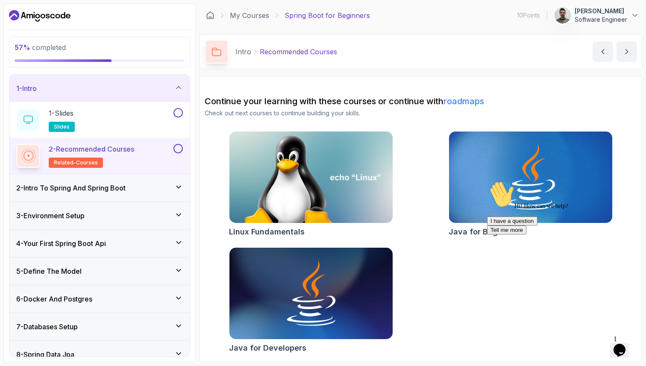
click at [487, 181] on icon "Chat attention grabber" at bounding box center [487, 181] width 0 height 0
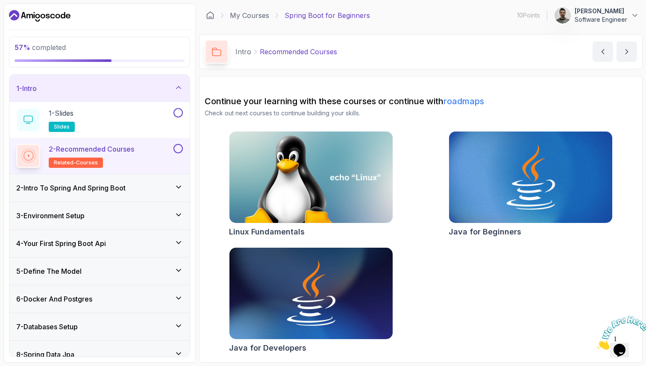
scroll to position [122, 0]
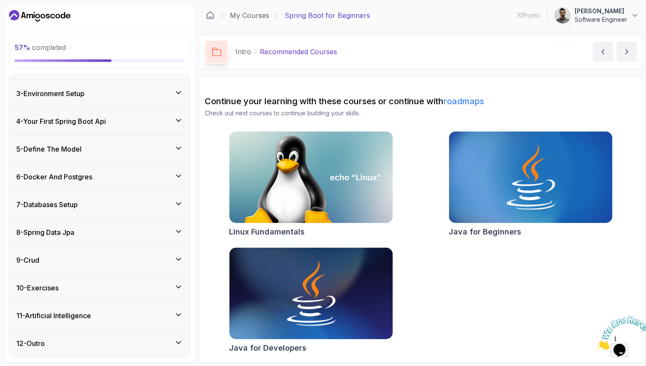
click at [84, 309] on div "11 - Artificial Intelligence" at bounding box center [99, 315] width 180 height 27
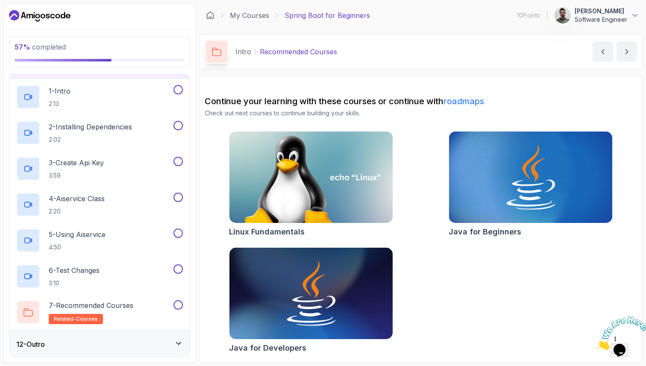
scroll to position [302, 0]
click at [88, 98] on div "1 - Intro 2:13" at bounding box center [94, 96] width 156 height 24
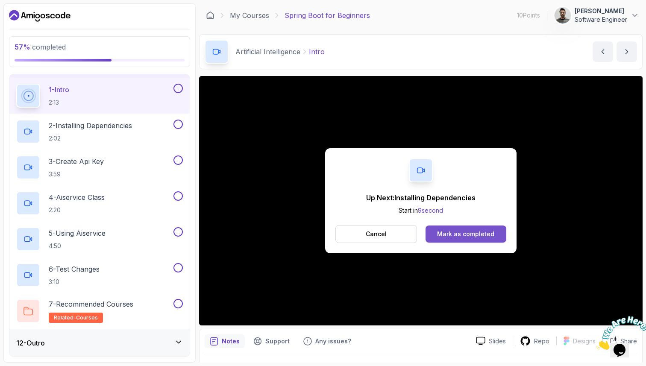
click at [469, 234] on div "Mark as completed" at bounding box center [465, 234] width 57 height 9
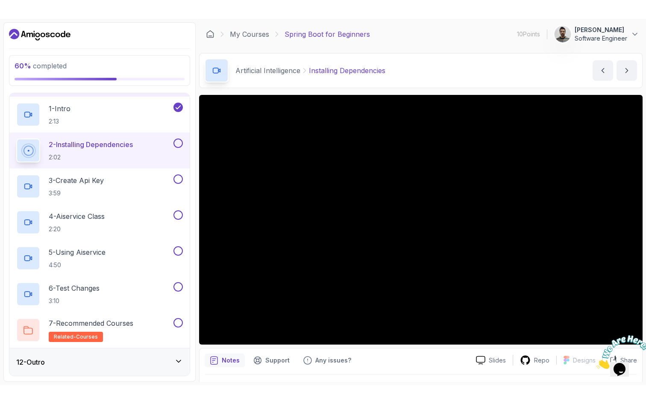
scroll to position [22, 0]
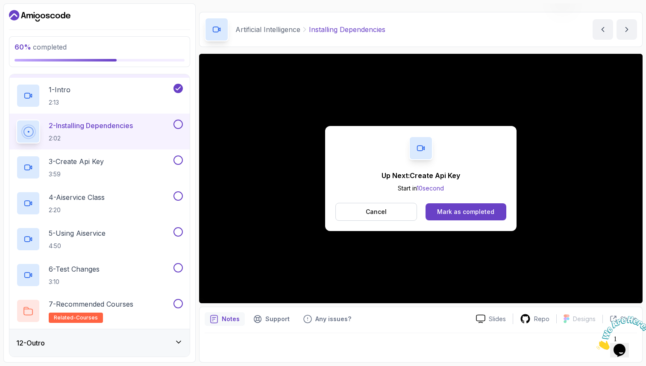
click at [597, 344] on icon "Close" at bounding box center [597, 347] width 0 height 7
click at [461, 214] on div "Mark as completed" at bounding box center [465, 212] width 57 height 9
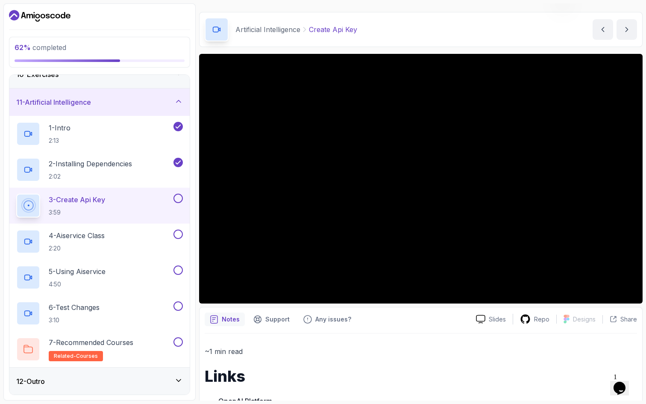
scroll to position [302, 0]
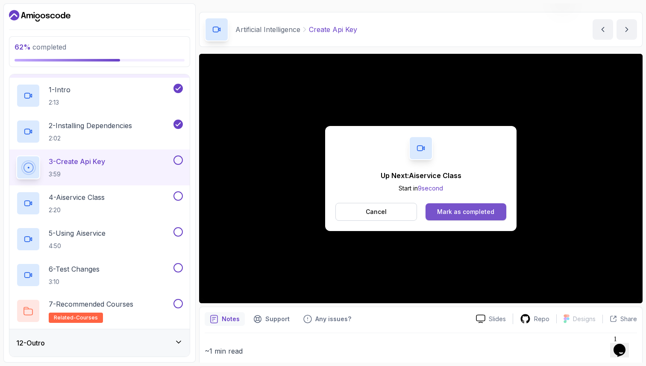
click at [471, 207] on button "Mark as completed" at bounding box center [466, 211] width 81 height 17
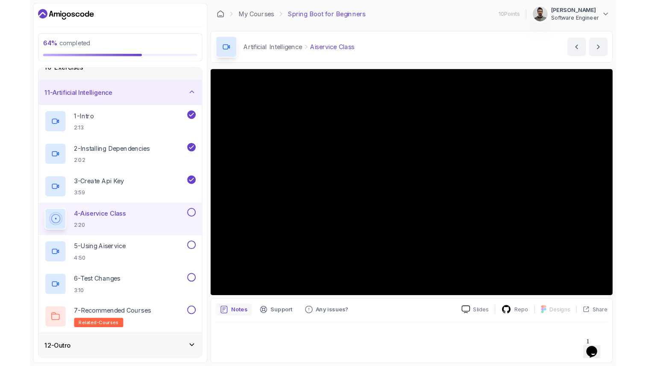
scroll to position [302, 0]
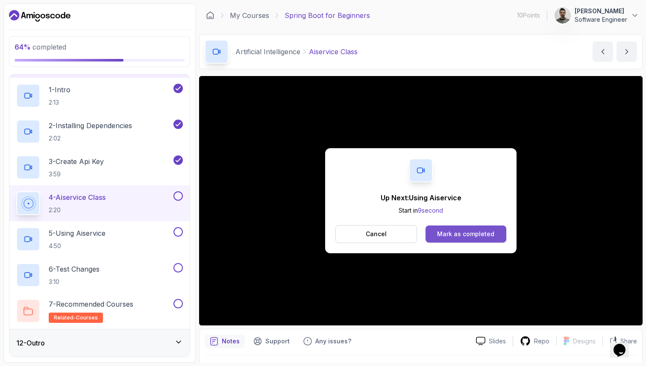
click at [455, 232] on div "Mark as completed" at bounding box center [465, 234] width 57 height 9
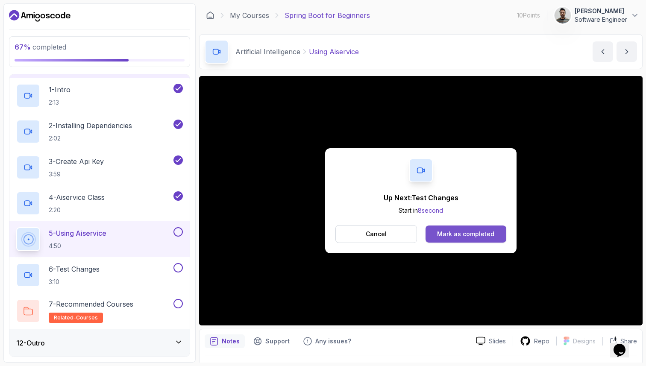
click at [463, 233] on div "Mark as completed" at bounding box center [465, 234] width 57 height 9
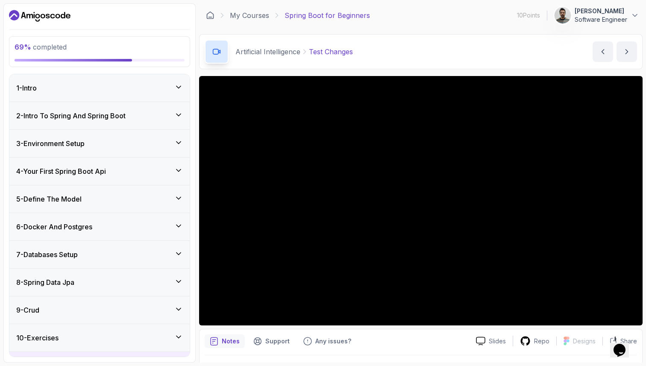
click at [174, 85] on div "1 - Intro" at bounding box center [99, 88] width 167 height 10
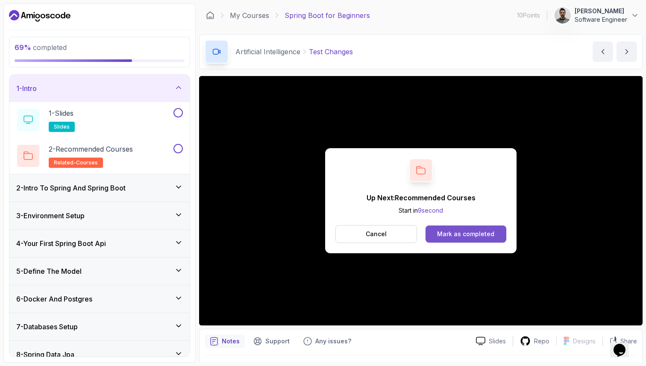
click at [449, 234] on div "Mark as completed" at bounding box center [465, 234] width 57 height 9
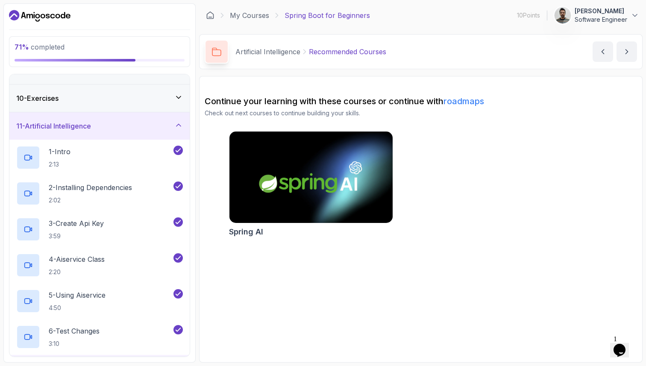
scroll to position [302, 0]
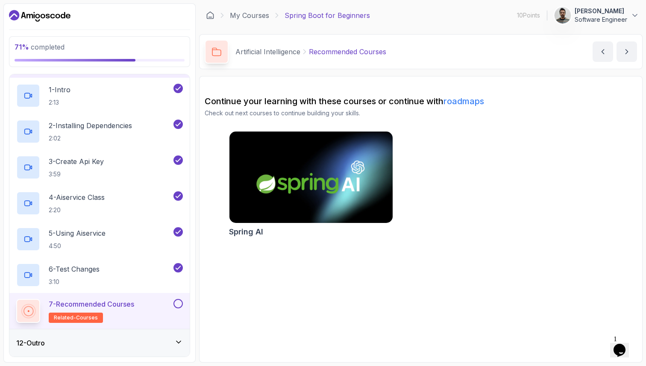
click at [319, 173] on img at bounding box center [310, 178] width 171 height 96
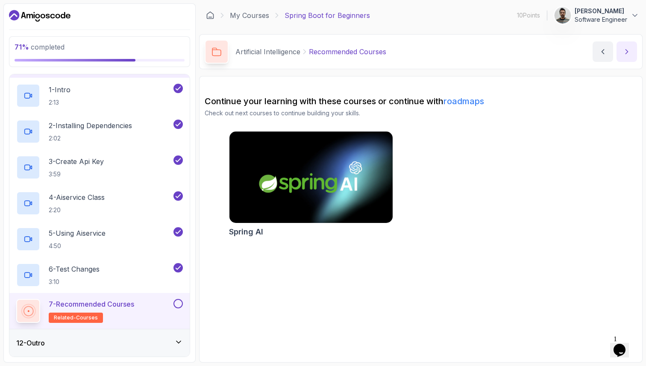
click at [625, 58] on button "next content" at bounding box center [627, 51] width 21 height 21
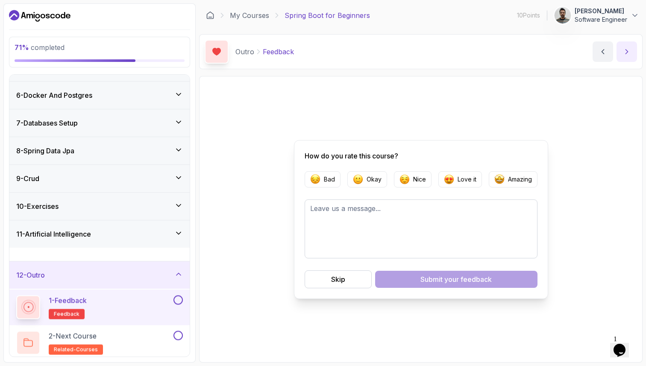
scroll to position [122, 0]
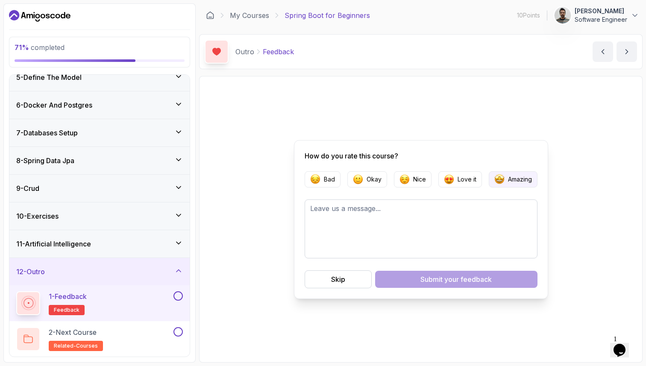
click at [523, 183] on p "Amazing" at bounding box center [520, 179] width 24 height 9
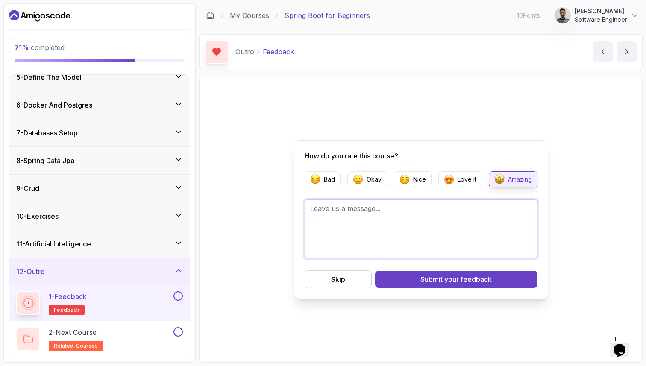
click at [441, 221] on textarea at bounding box center [421, 229] width 233 height 59
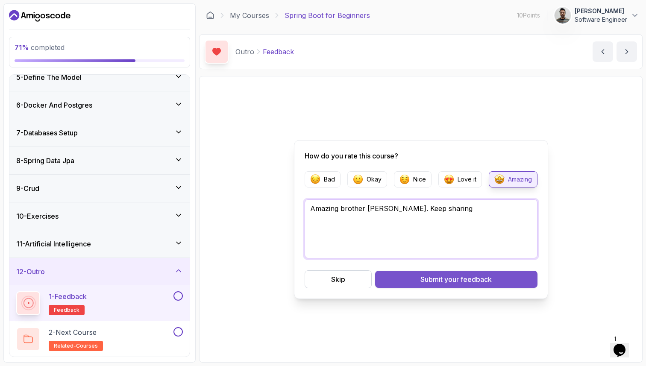
type textarea "Amazing brother Ma Sha Allah. Keep sharing"
click at [425, 277] on div "Submit your feedback" at bounding box center [456, 279] width 71 height 10
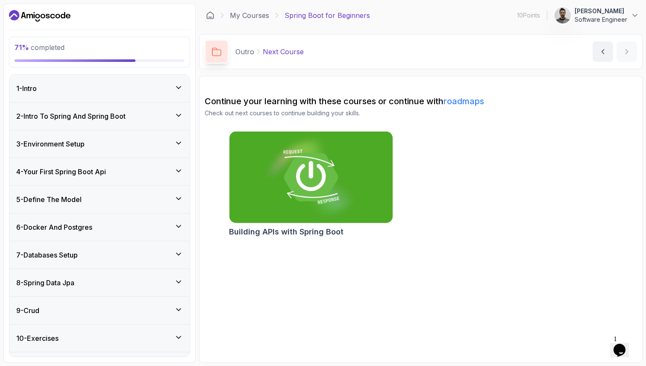
click at [188, 86] on div "1 - Intro" at bounding box center [99, 88] width 180 height 27
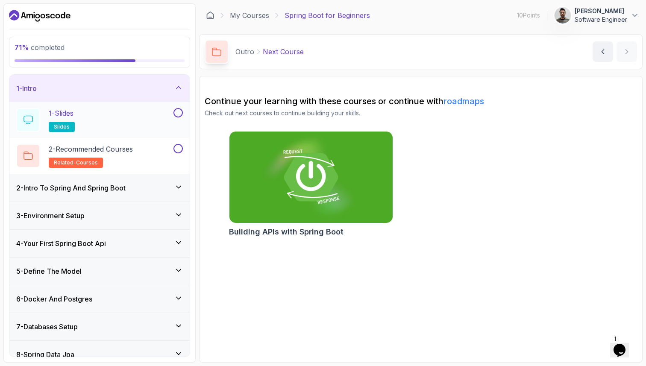
click at [100, 118] on div "1 - Slides slides" at bounding box center [94, 120] width 156 height 24
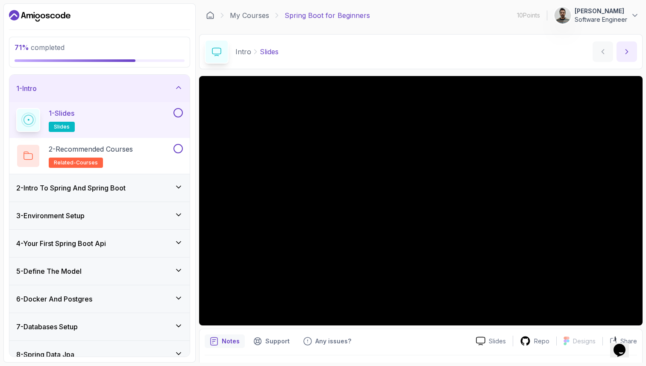
click at [625, 52] on icon "next content" at bounding box center [627, 51] width 9 height 9
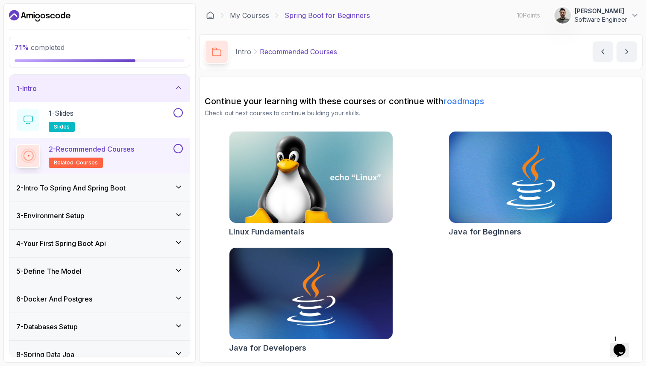
scroll to position [122, 0]
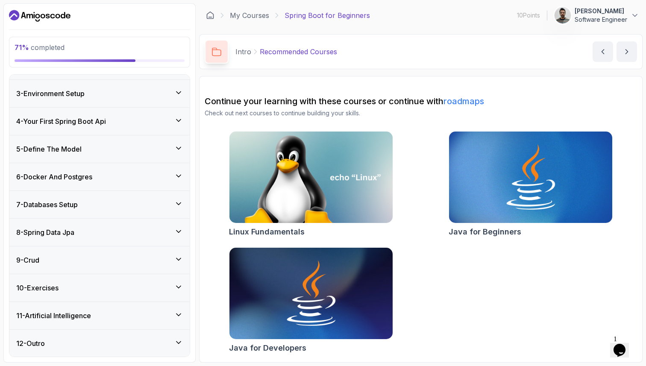
click at [74, 346] on div "12 - Outro" at bounding box center [99, 344] width 167 height 10
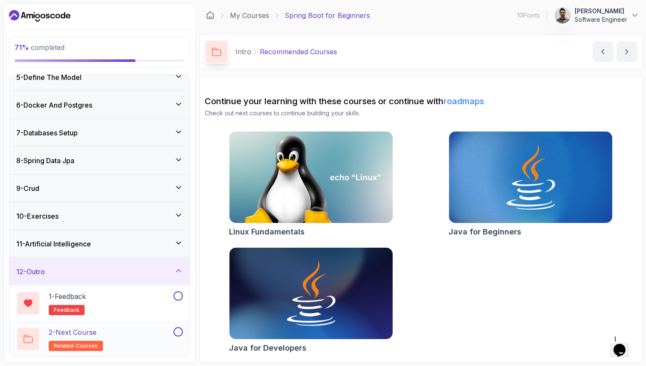
click at [120, 337] on div "2 - Next Course related-courses" at bounding box center [94, 339] width 156 height 24
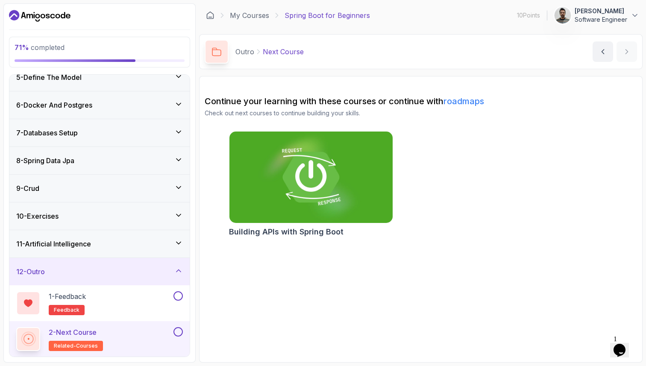
click at [362, 162] on img at bounding box center [310, 178] width 171 height 96
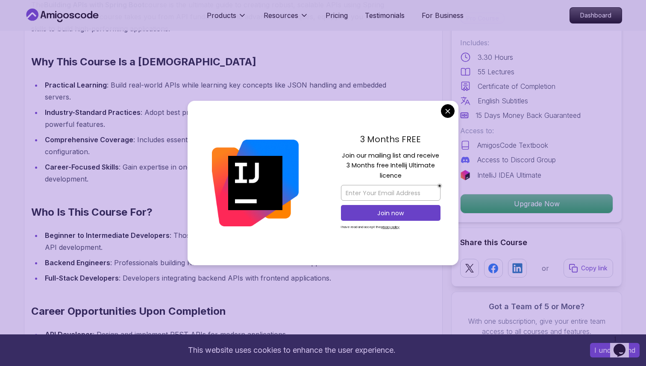
scroll to position [657, 0]
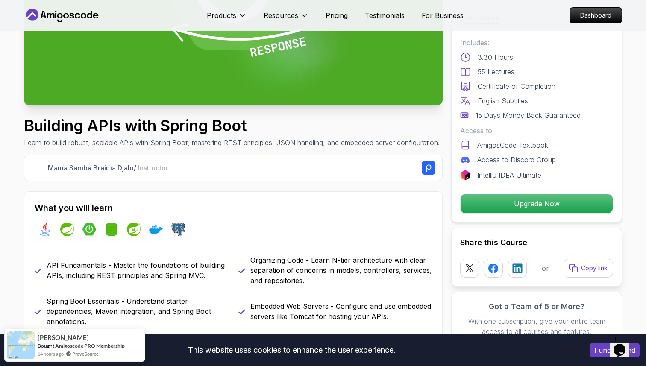
scroll to position [0, 0]
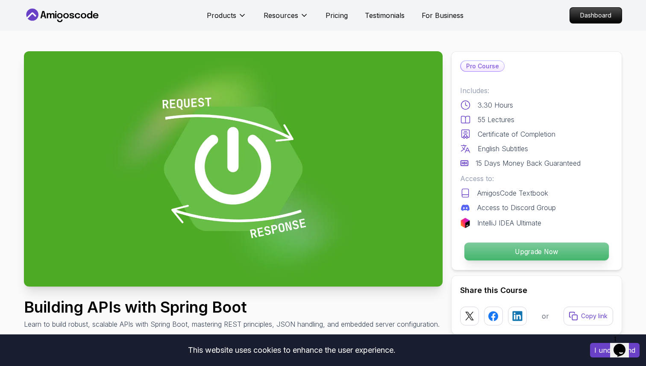
click at [516, 259] on p "Upgrade Now" at bounding box center [537, 252] width 144 height 18
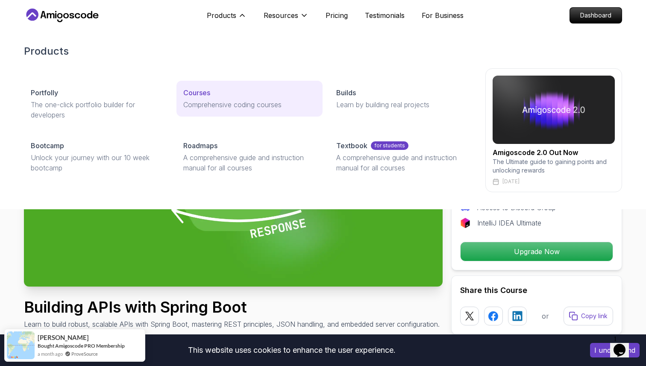
click at [203, 88] on p "Courses" at bounding box center [196, 93] width 27 height 10
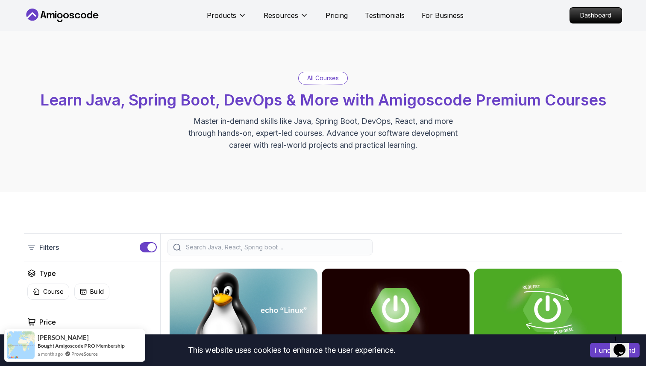
click at [197, 248] on input "search" at bounding box center [275, 247] width 183 height 9
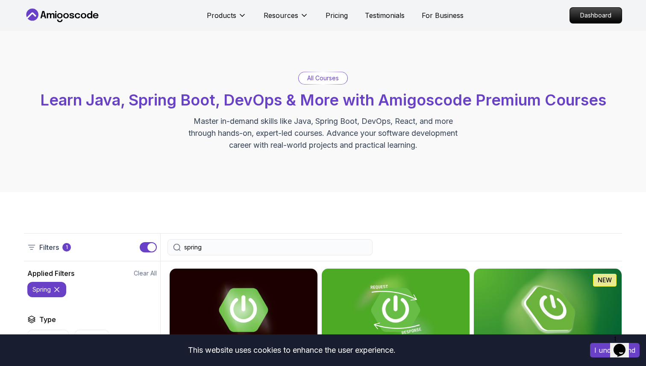
type input "spring"
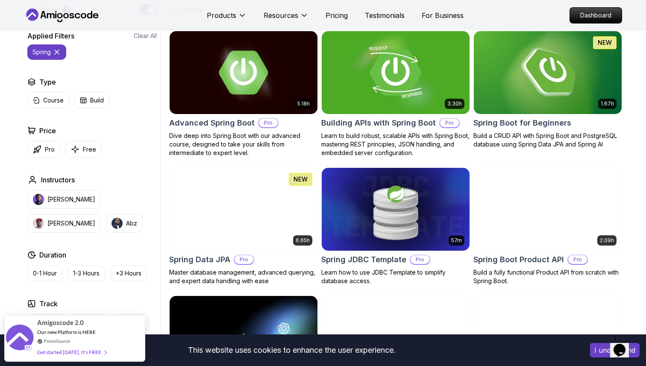
scroll to position [244, 0]
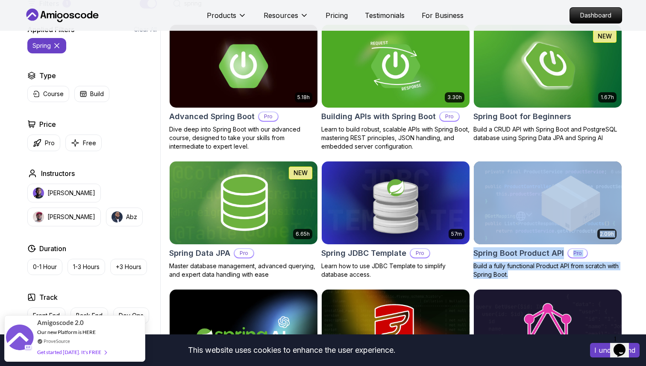
drag, startPoint x: 556, startPoint y: 199, endPoint x: 481, endPoint y: 155, distance: 87.0
click at [481, 155] on div "5.18h Advanced Spring Boot Pro Dive deep into Spring Boot with our advanced cou…" at bounding box center [395, 292] width 453 height 536
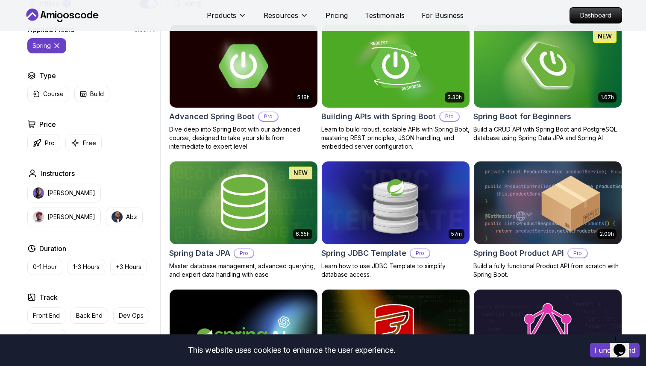
click at [635, 150] on div "Filters 1 spring Filters 1 Applied Filters Clear All spring Type Course Build P…" at bounding box center [323, 275] width 646 height 654
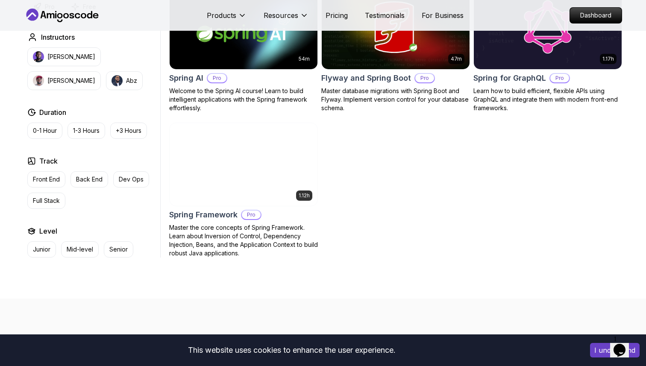
scroll to position [484, 0]
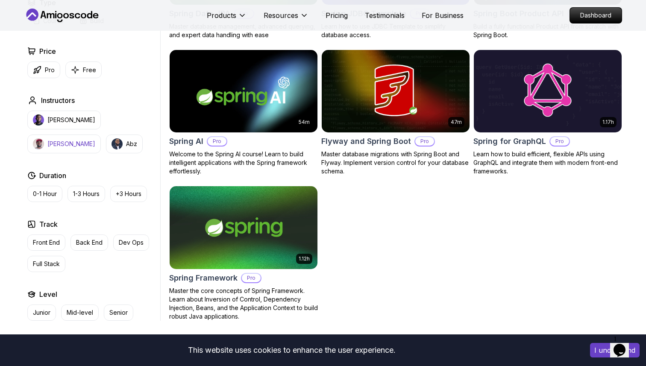
click at [95, 140] on p "Richard" at bounding box center [71, 144] width 48 height 9
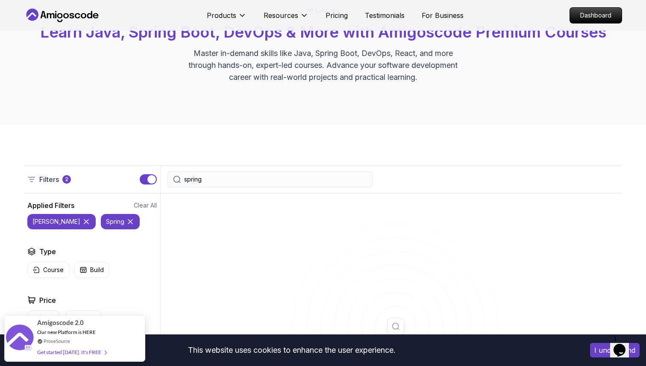
scroll to position [123, 0]
